Goal: Transaction & Acquisition: Download file/media

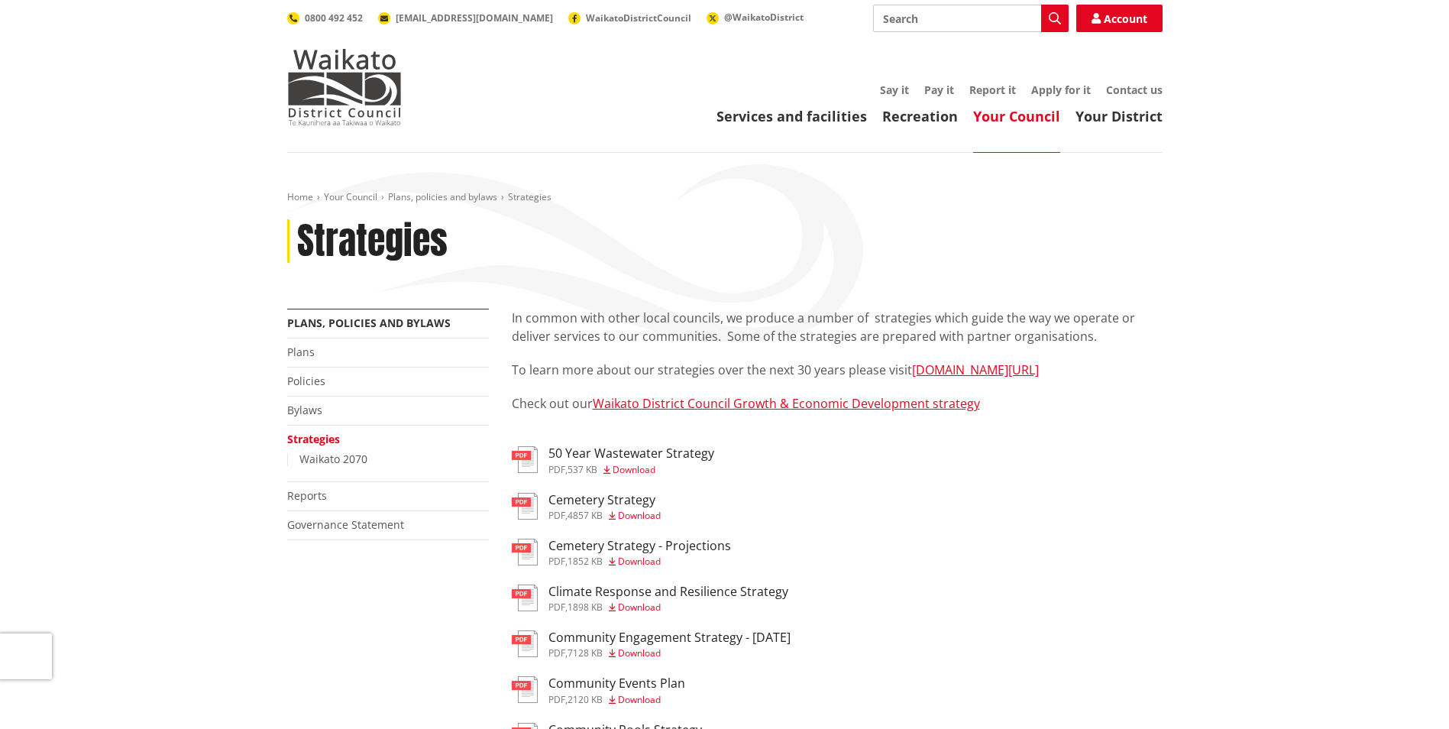
scroll to position [76, 0]
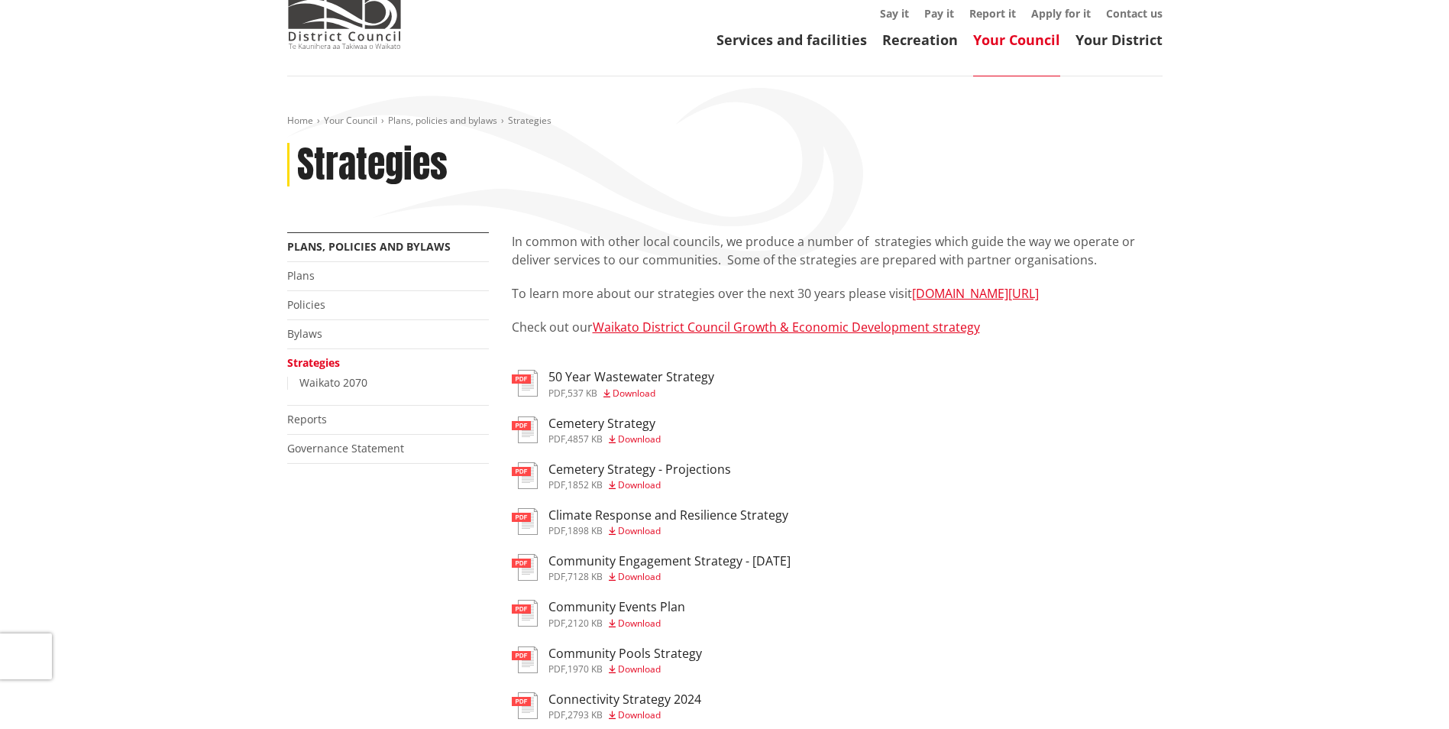
click at [766, 325] on link "Waikato District Council Growth & Economic Development strategy" at bounding box center [786, 327] width 387 height 17
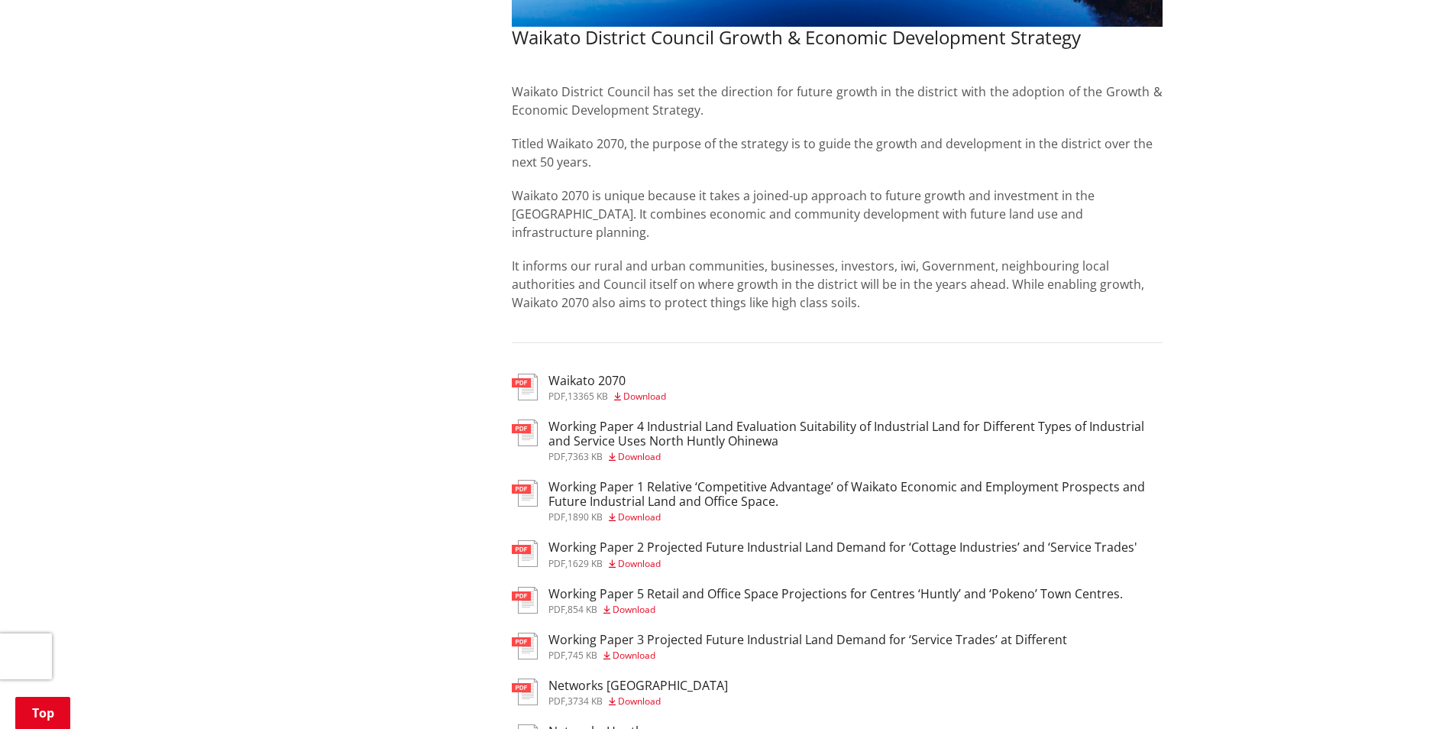
scroll to position [458, 0]
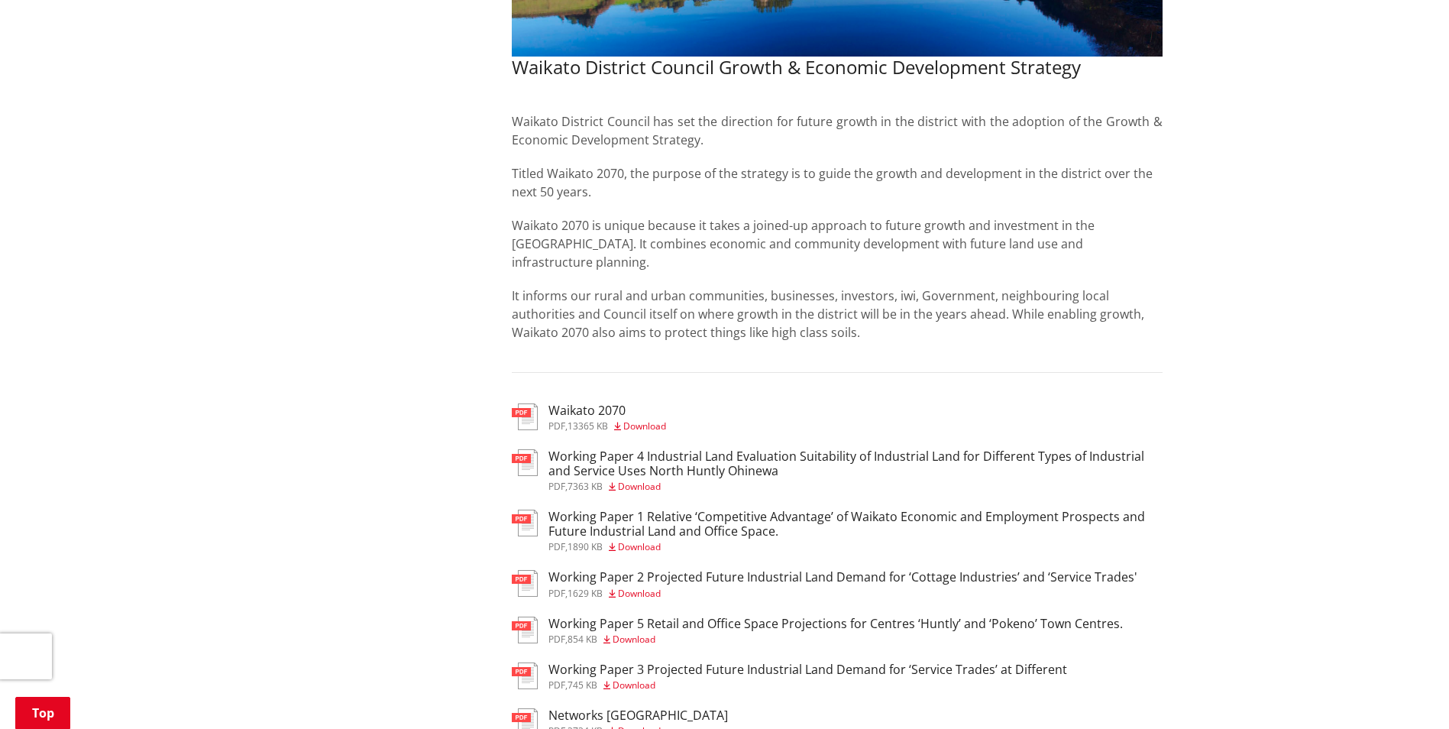
click at [657, 419] on span "Download" at bounding box center [644, 425] width 43 height 13
